Goal: Task Accomplishment & Management: Manage account settings

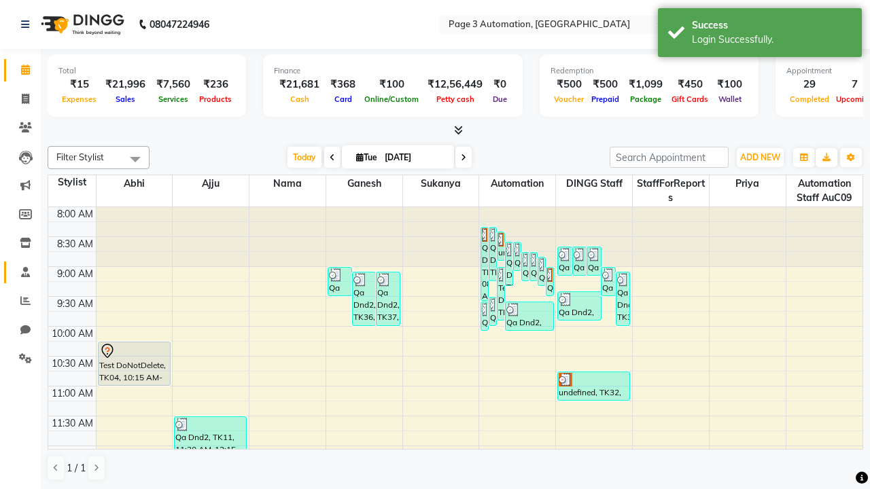
click at [20, 272] on span at bounding box center [26, 273] width 24 height 16
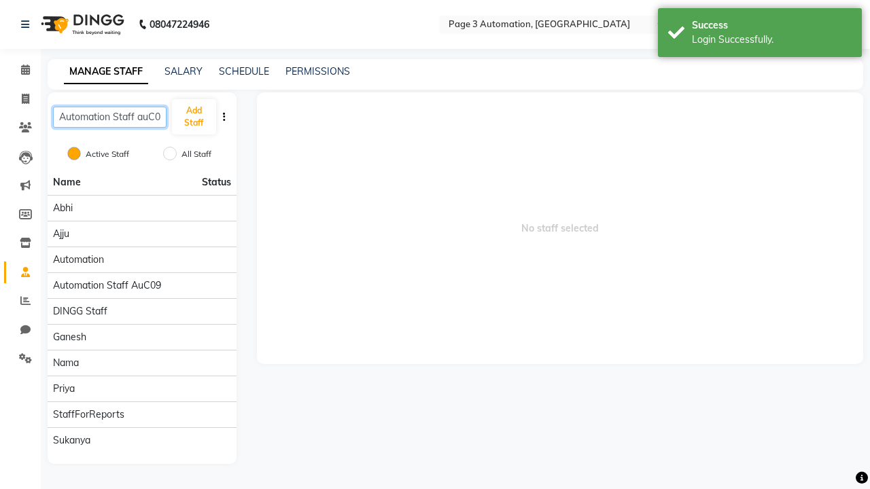
scroll to position [0, 5]
type input "Automation Staff auC09"
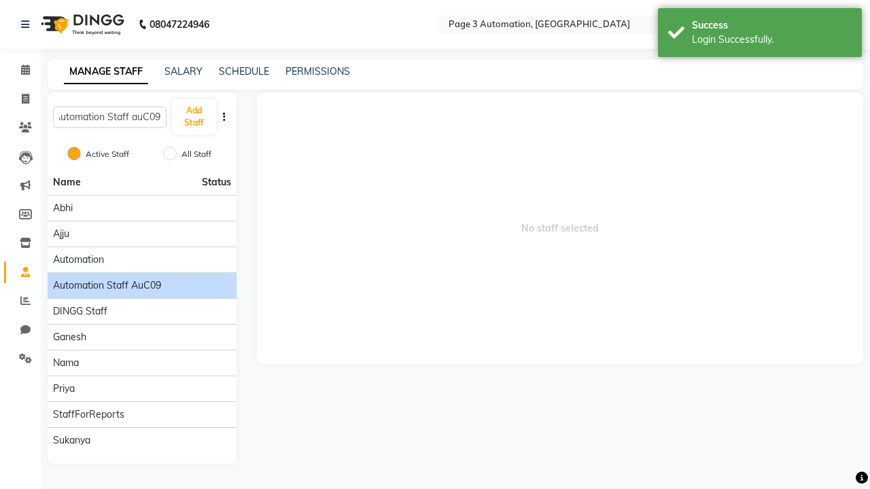
click at [141, 279] on span "Automation Staff auC09" at bounding box center [107, 286] width 108 height 14
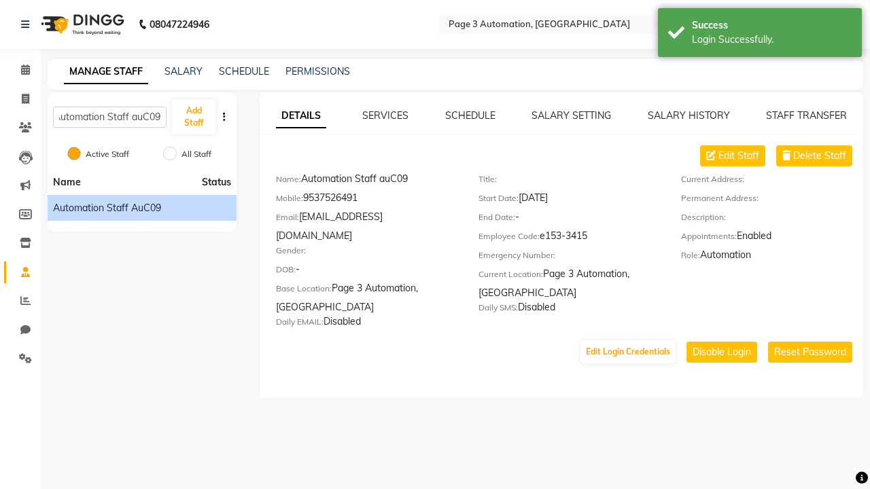
scroll to position [0, 0]
click at [300, 116] on link "DETAILS" at bounding box center [301, 116] width 50 height 24
click at [820, 156] on span "Delete Staff" at bounding box center [819, 156] width 53 height 14
